Goal: Information Seeking & Learning: Learn about a topic

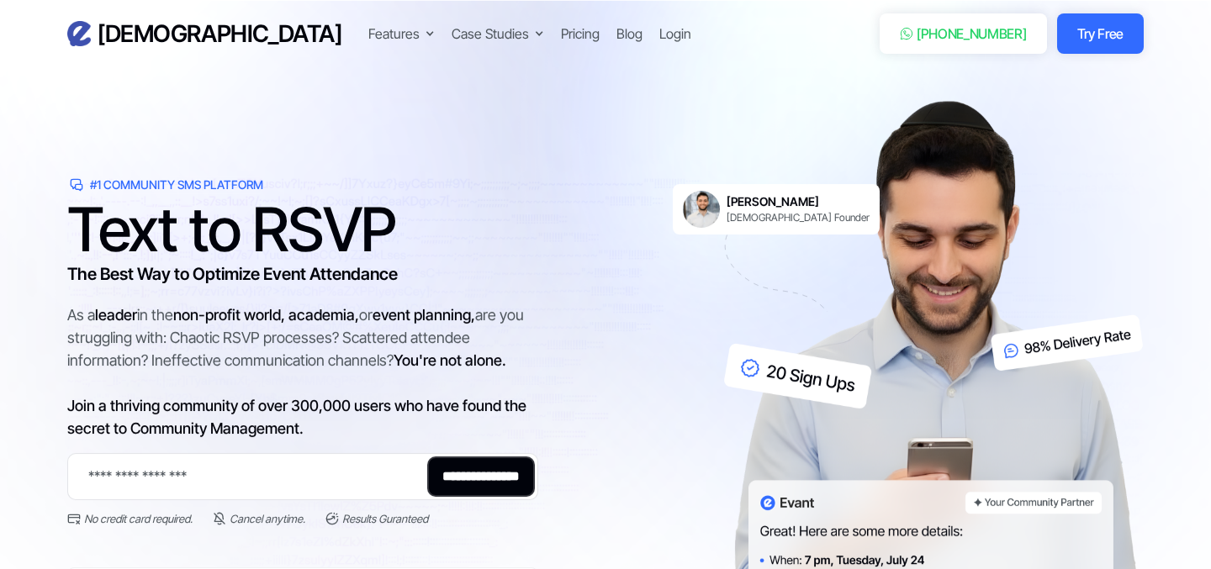
click at [176, 282] on h3 "The Best Way to Optimize Event Attendance" at bounding box center [302, 274] width 471 height 25
click at [216, 226] on h1 "Text to RSVP" at bounding box center [302, 229] width 471 height 50
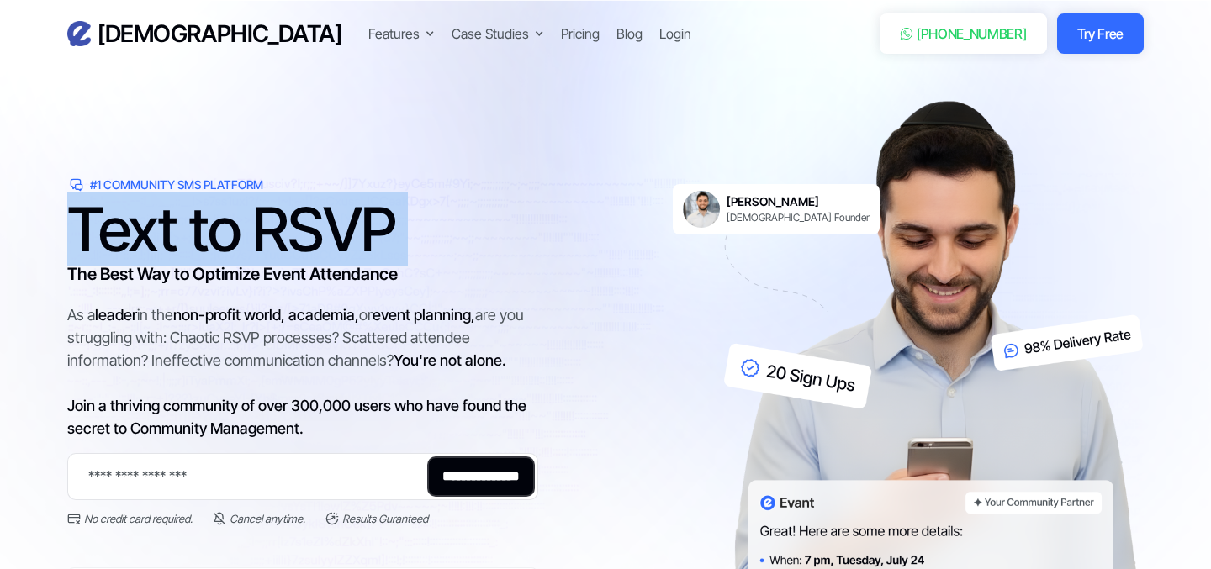
click at [216, 226] on h1 "Text to RSVP" at bounding box center [302, 229] width 471 height 50
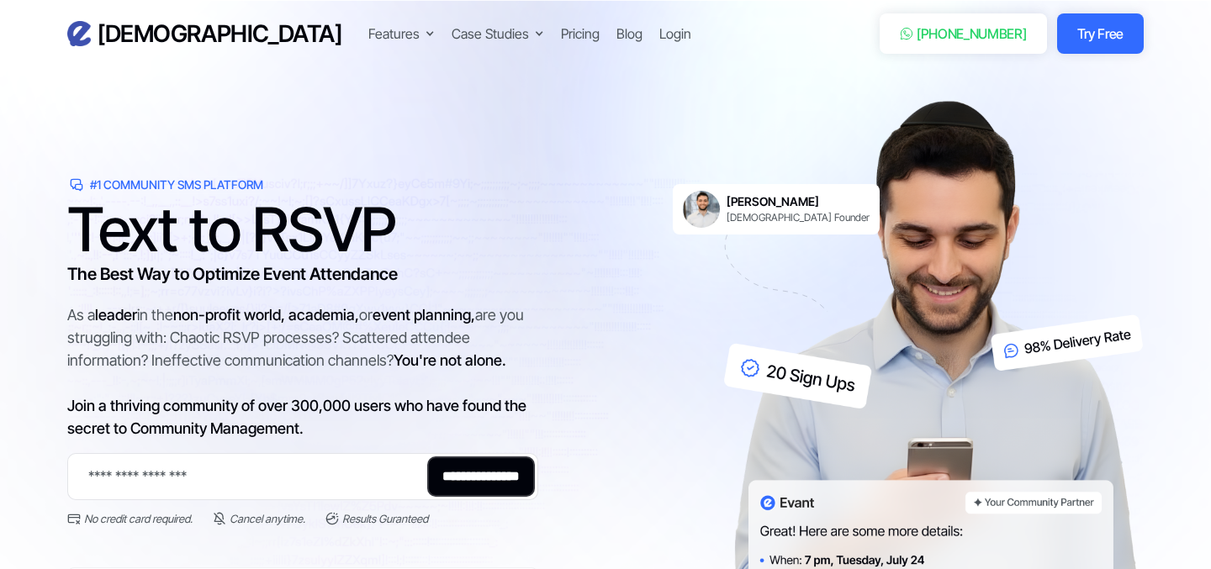
click at [216, 226] on h1 "Text to RSVP" at bounding box center [302, 229] width 471 height 50
click at [241, 204] on h1 "Text to RSVP" at bounding box center [302, 229] width 471 height 50
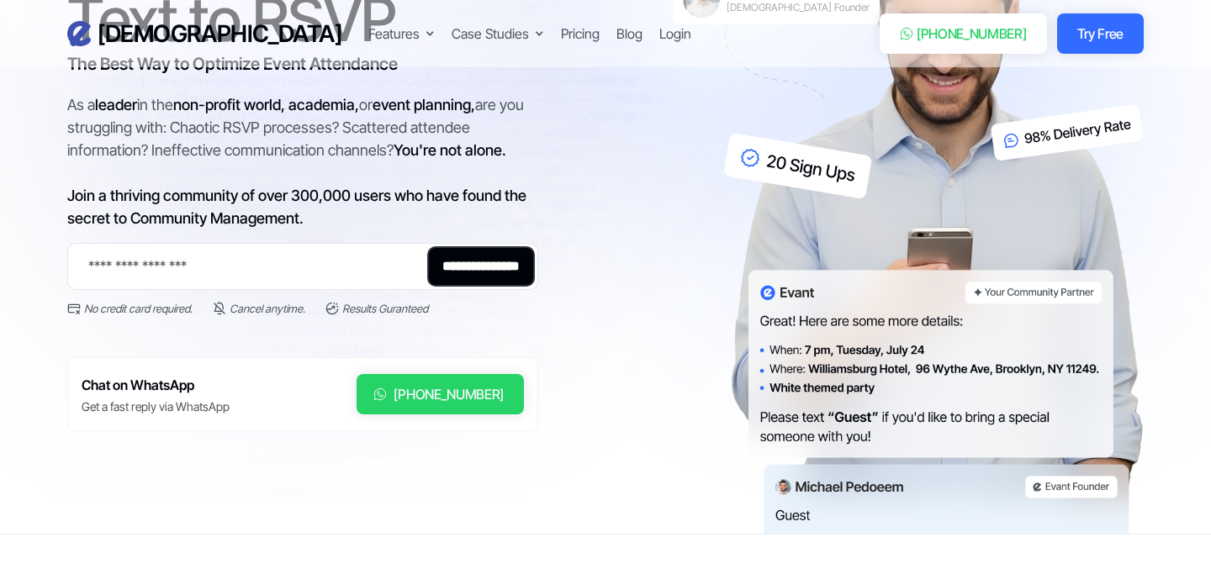
scroll to position [214, 0]
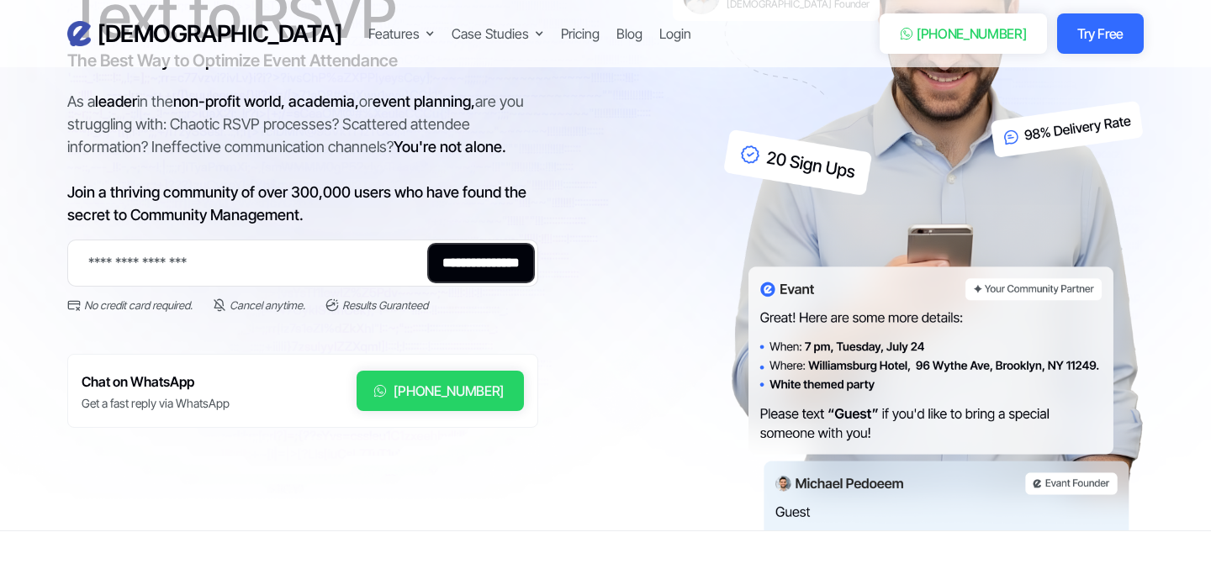
click at [241, 202] on div "As a leader in the non-profit world, academia, or event planning, are you strug…" at bounding box center [302, 158] width 471 height 136
